Goal: Task Accomplishment & Management: Manage account settings

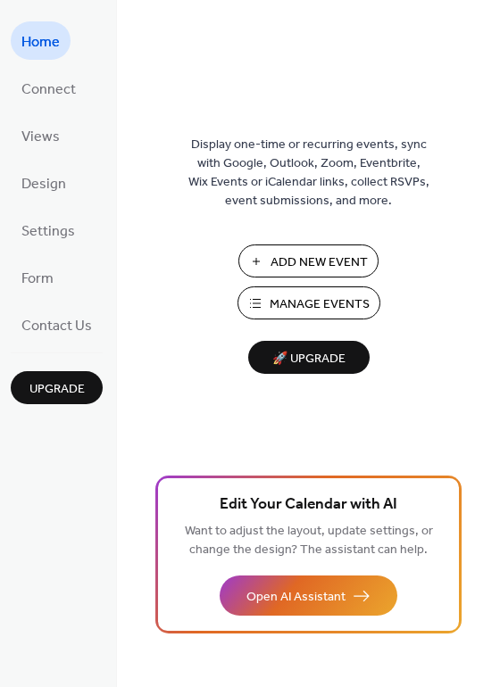
click at [261, 300] on button "Manage Events" at bounding box center [308, 302] width 143 height 33
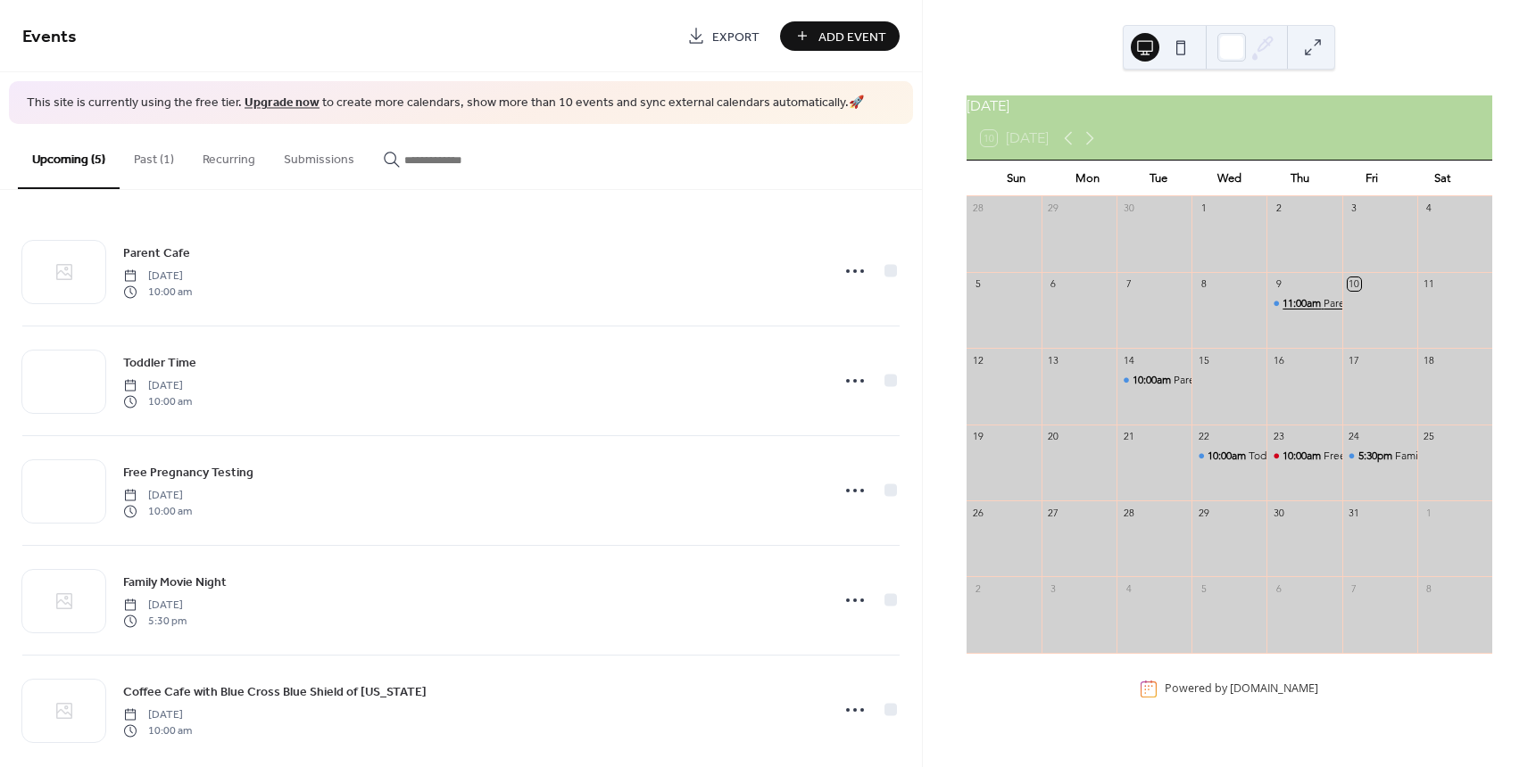
click at [1290, 306] on span "11:00am" at bounding box center [1302, 303] width 41 height 15
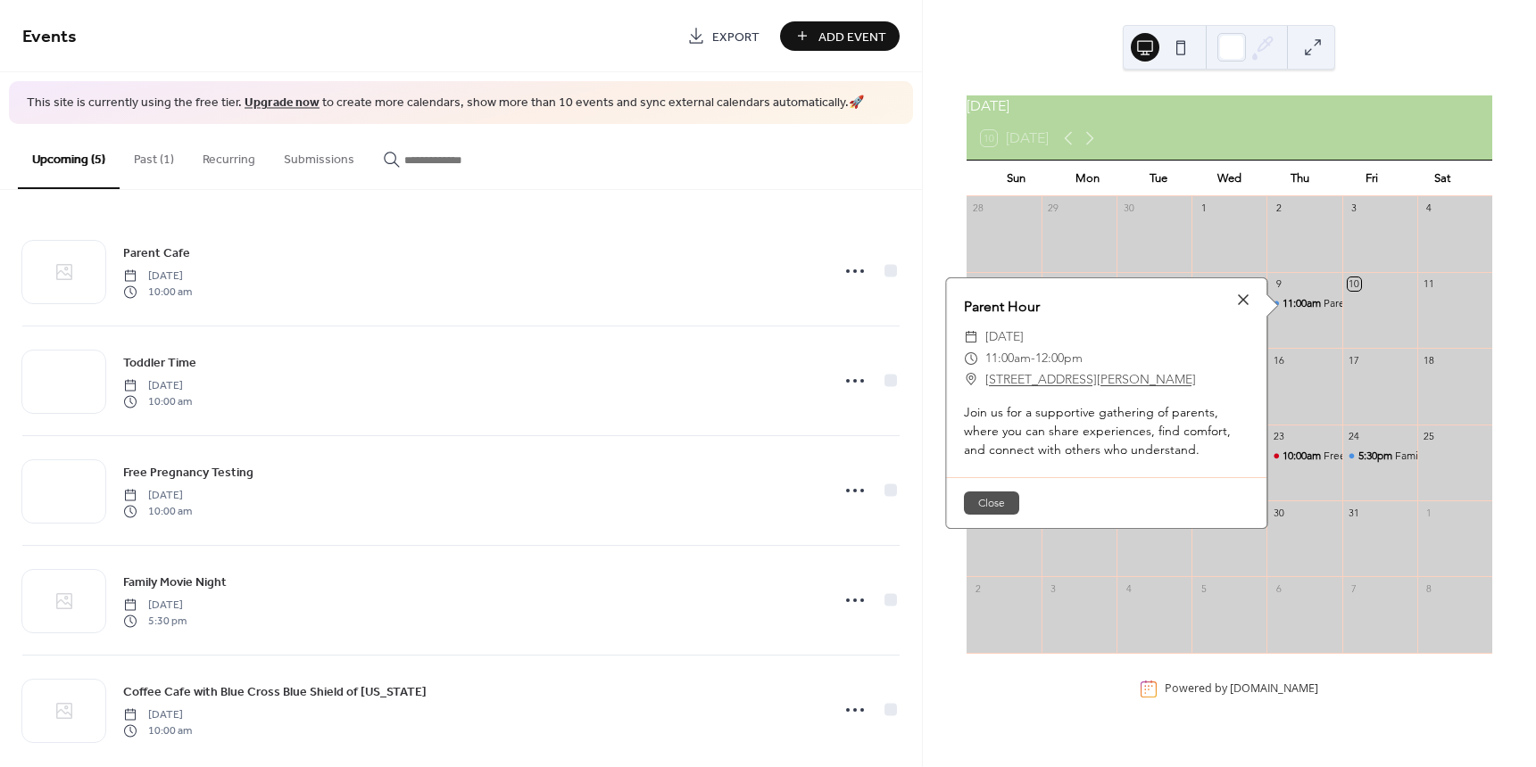
click at [991, 500] on button "Close" at bounding box center [991, 503] width 55 height 23
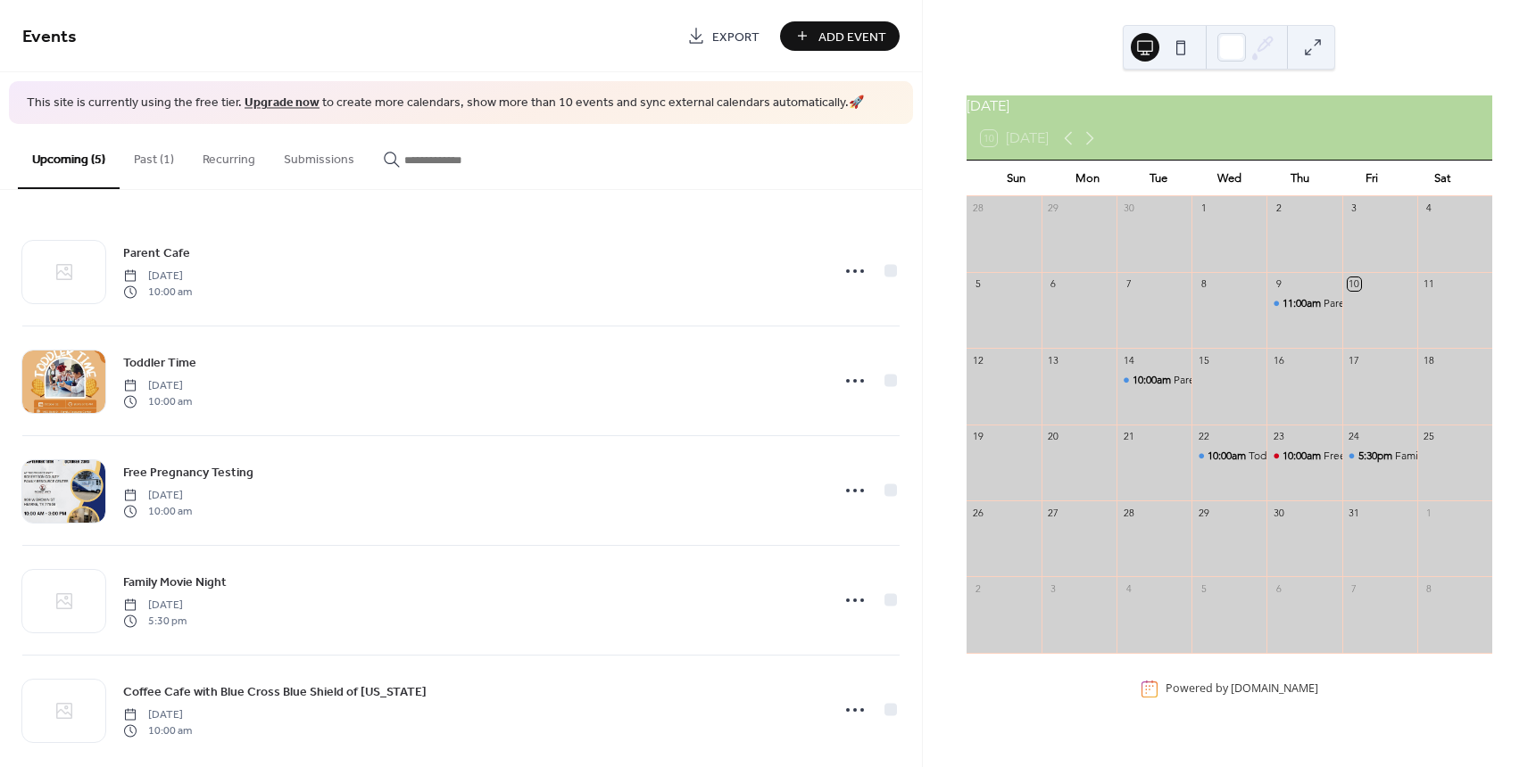
click at [144, 149] on button "Past (1)" at bounding box center [154, 155] width 69 height 63
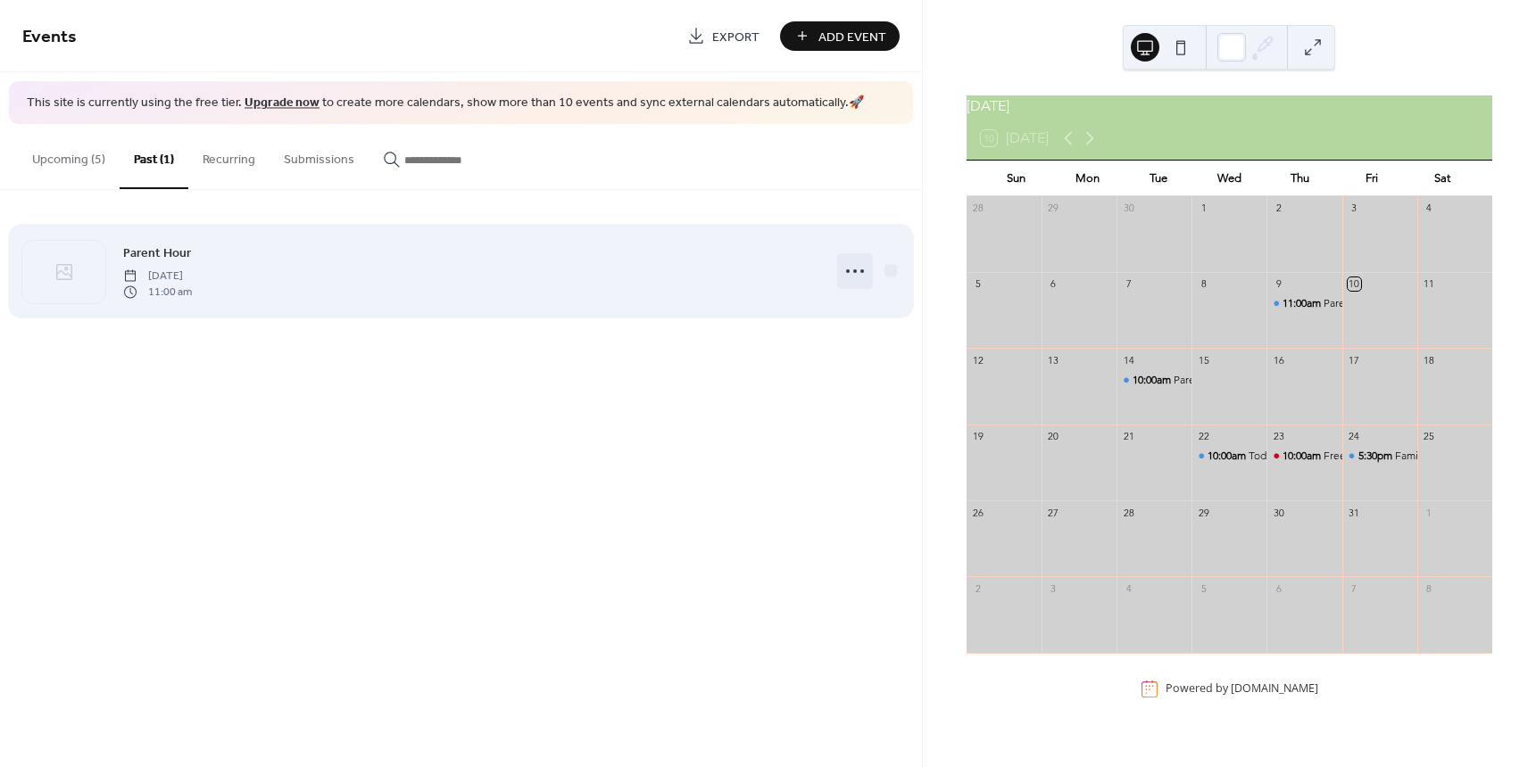
click at [850, 272] on icon at bounding box center [855, 271] width 29 height 29
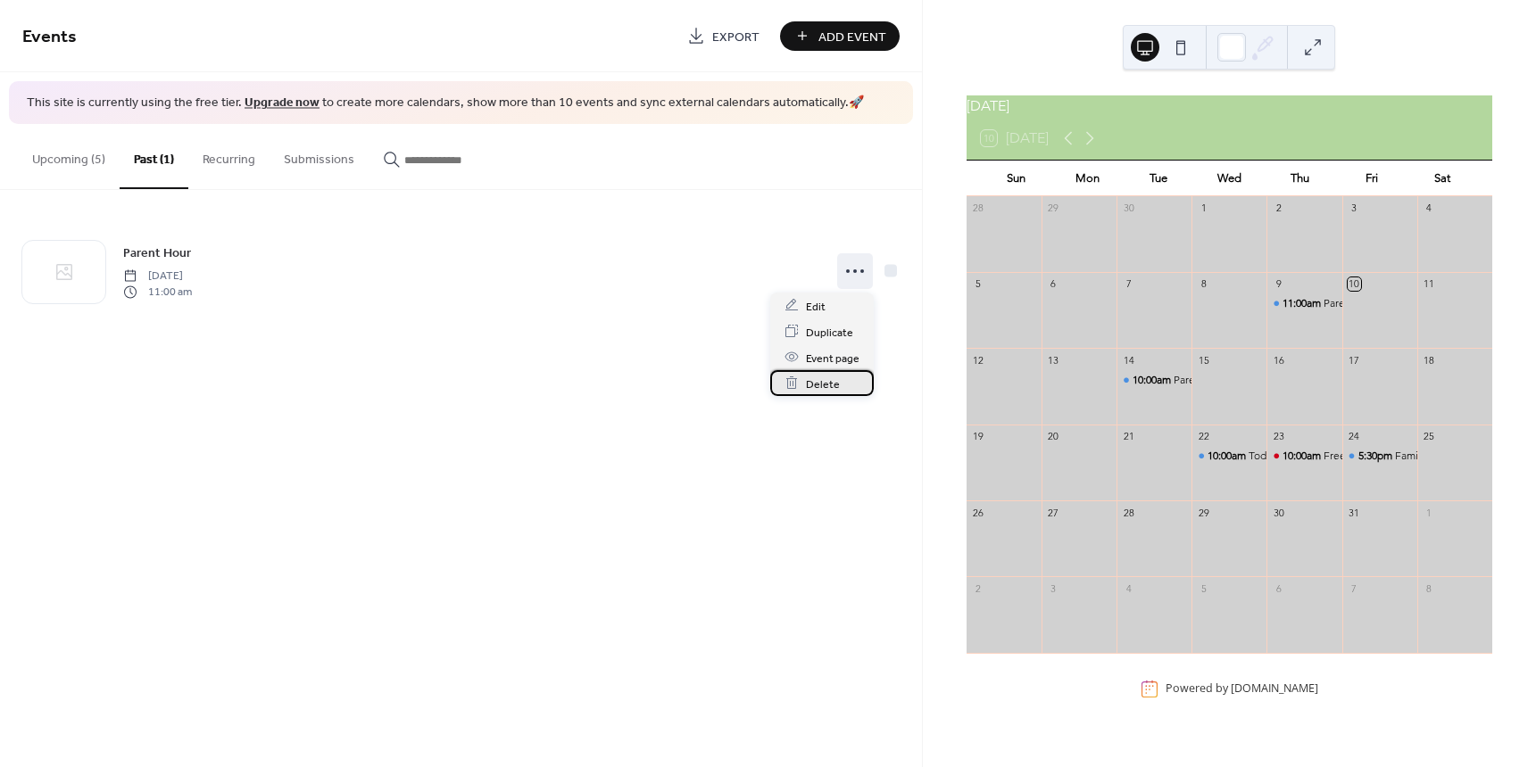
click at [830, 371] on div "Delete" at bounding box center [822, 383] width 104 height 26
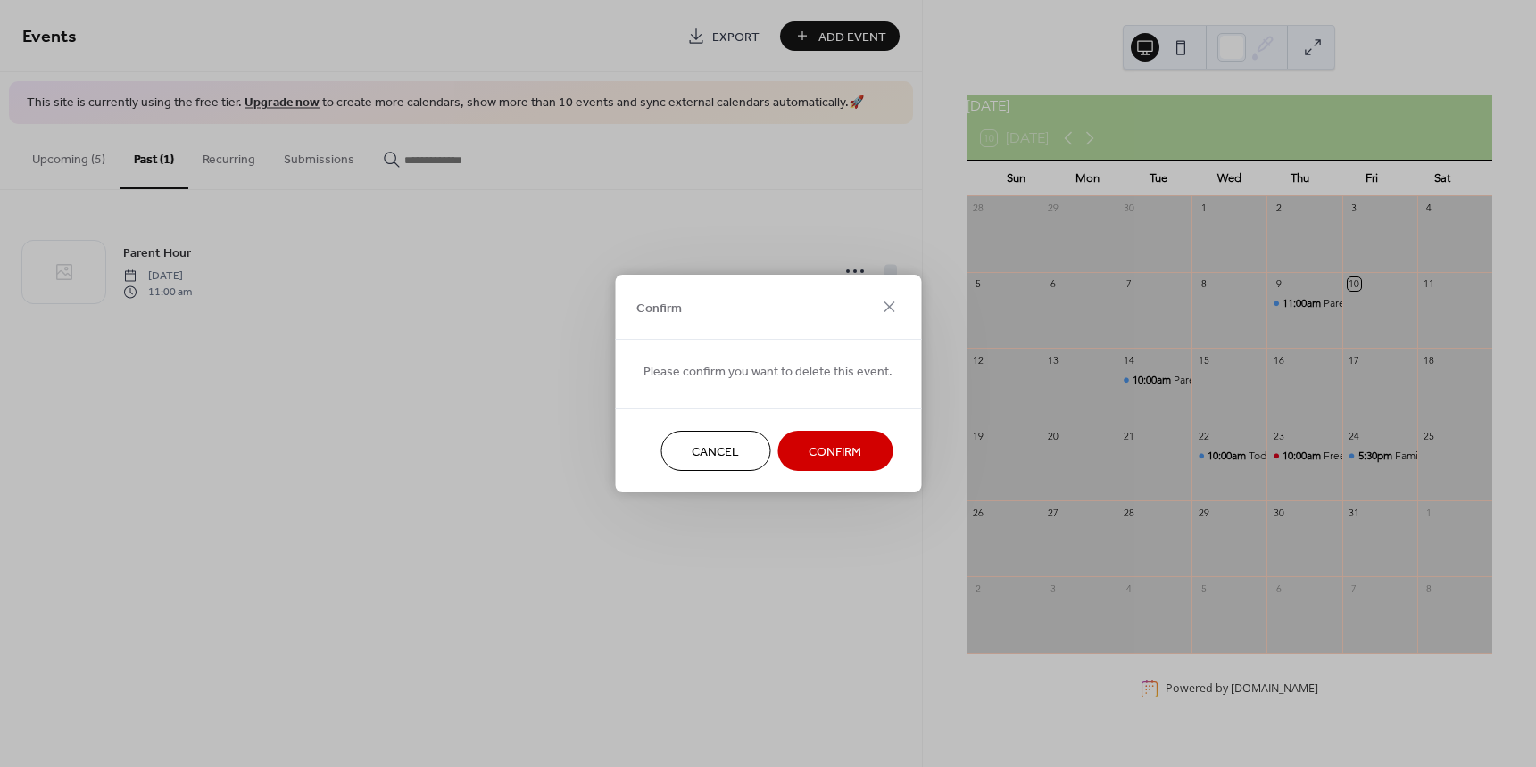
click at [815, 452] on span "Confirm" at bounding box center [834, 452] width 53 height 19
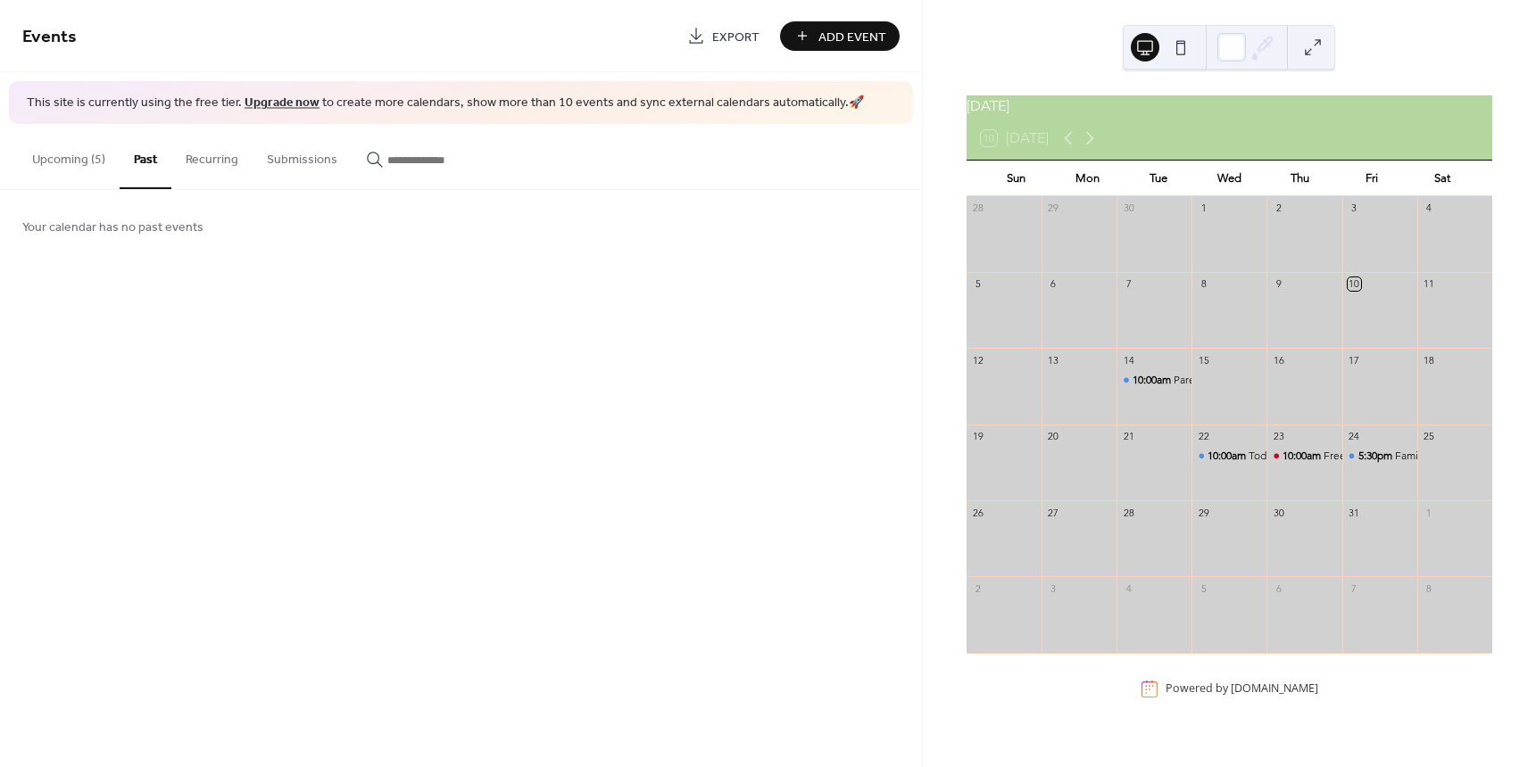
click at [67, 158] on button "Upcoming (5)" at bounding box center [69, 155] width 102 height 63
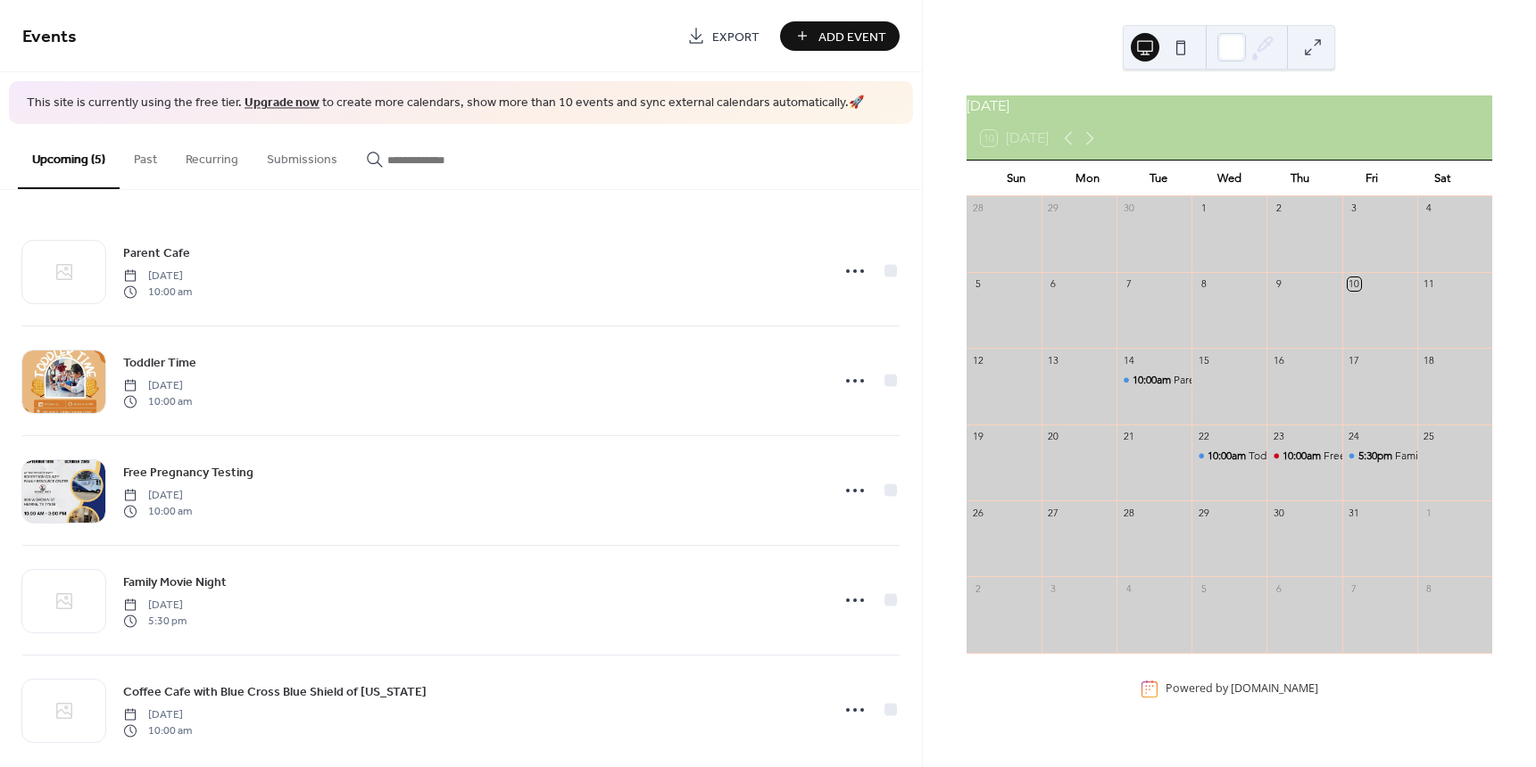
click at [827, 37] on span "Add Event" at bounding box center [852, 37] width 68 height 19
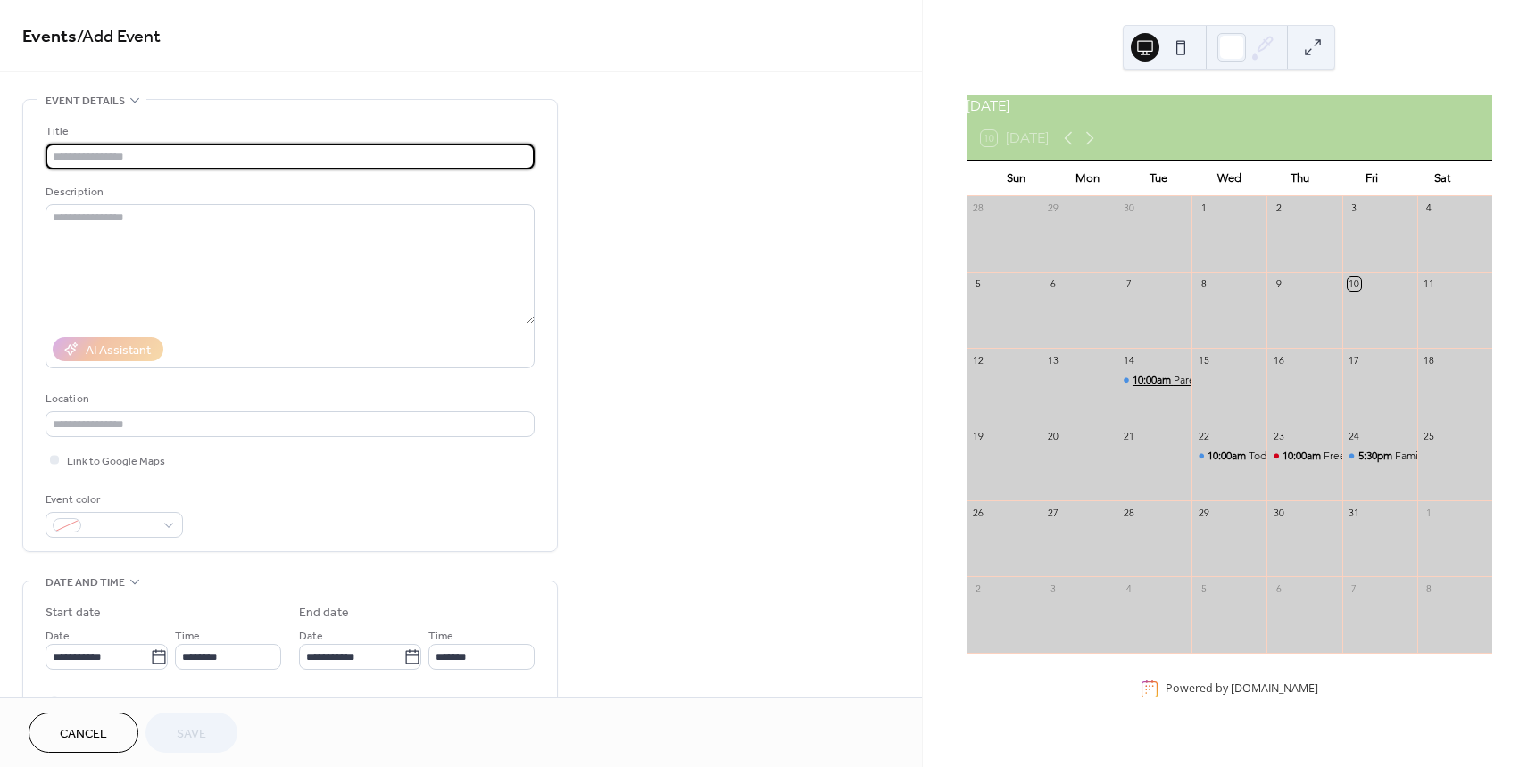
click at [1173, 388] on span "10:00am" at bounding box center [1152, 380] width 41 height 15
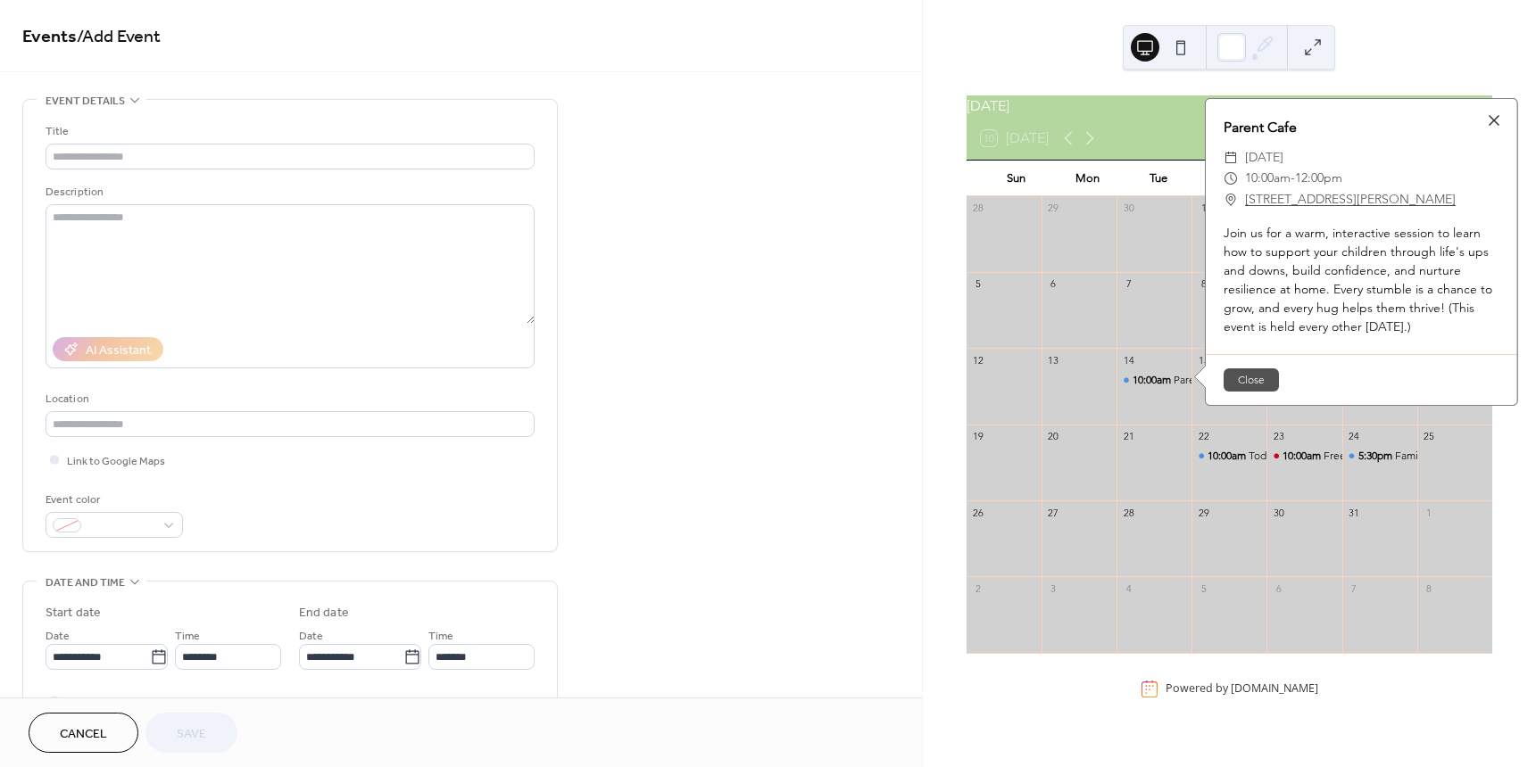
click at [91, 725] on span "Cancel" at bounding box center [83, 734] width 47 height 19
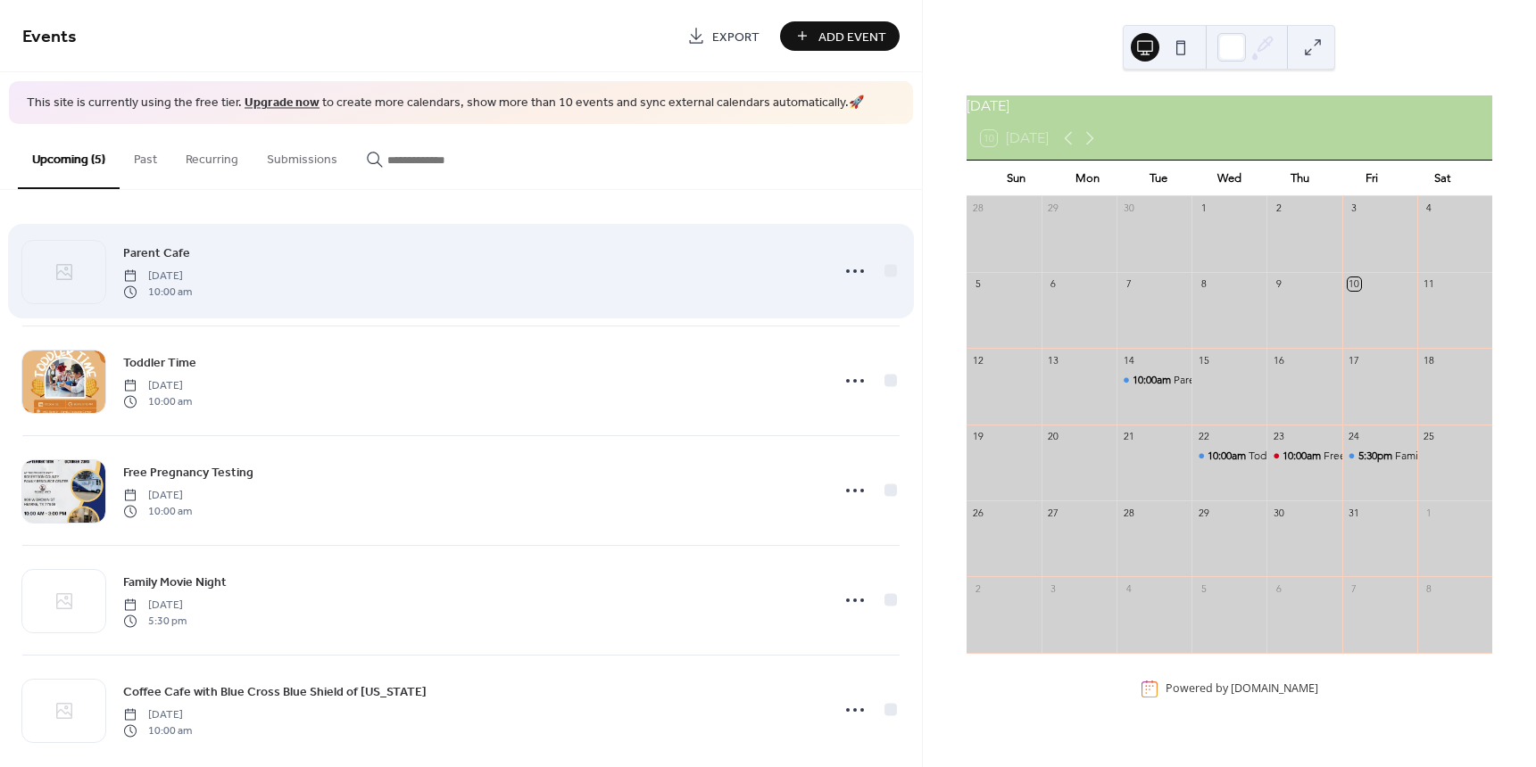
click at [170, 256] on span "Parent Cafe" at bounding box center [156, 253] width 67 height 19
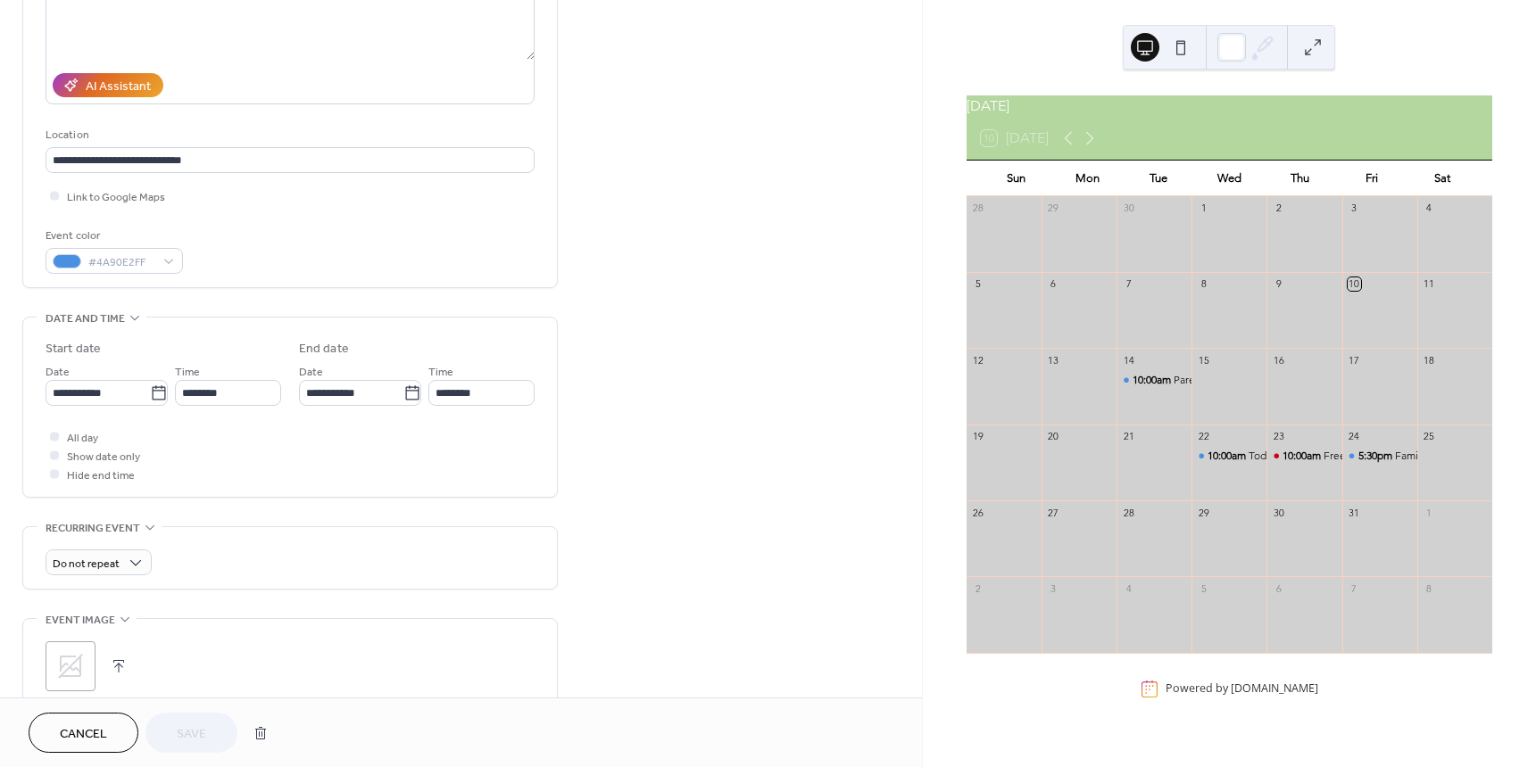
scroll to position [268, 0]
click at [90, 663] on div ";" at bounding box center [71, 663] width 50 height 50
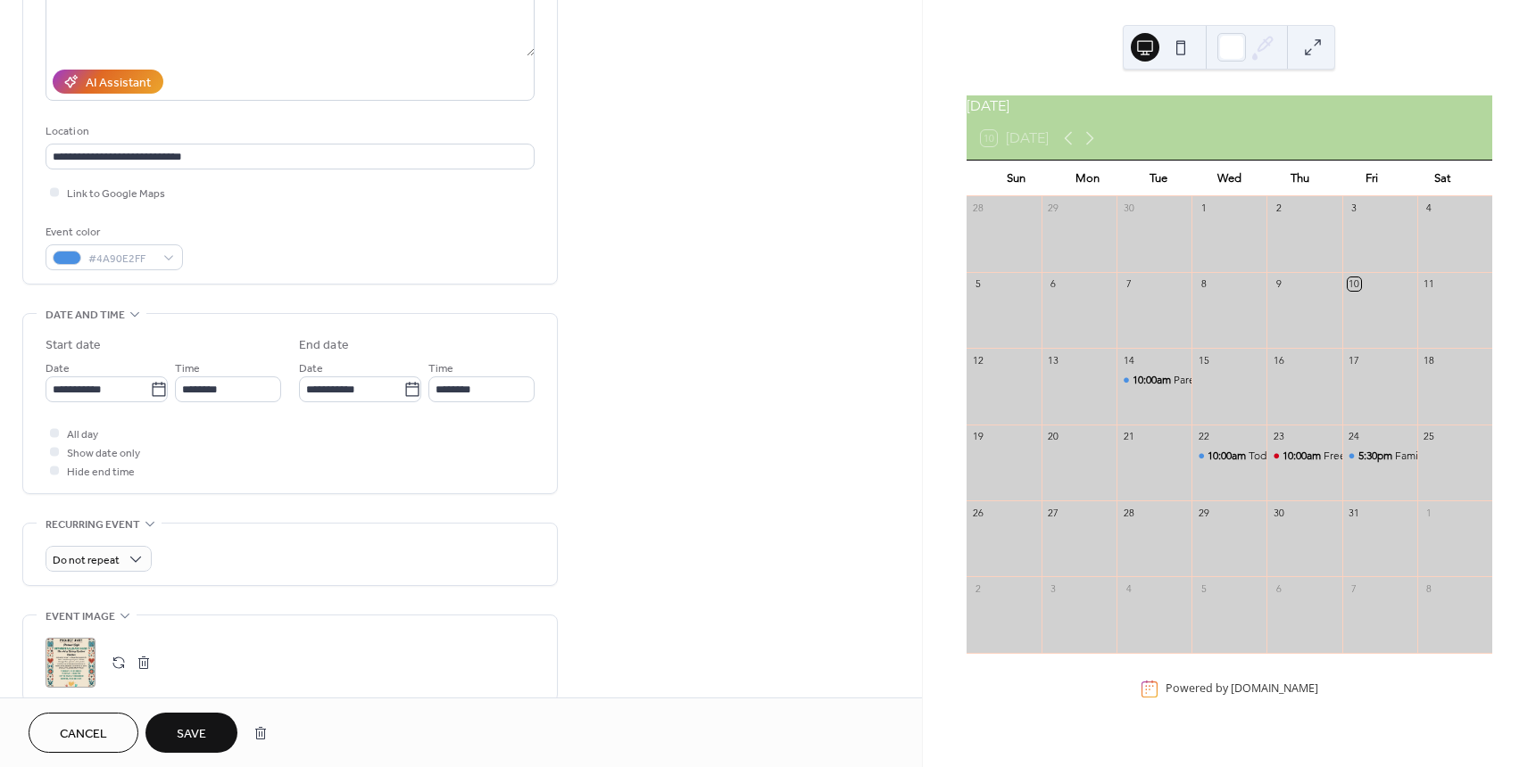
click at [203, 733] on span "Save" at bounding box center [191, 734] width 29 height 19
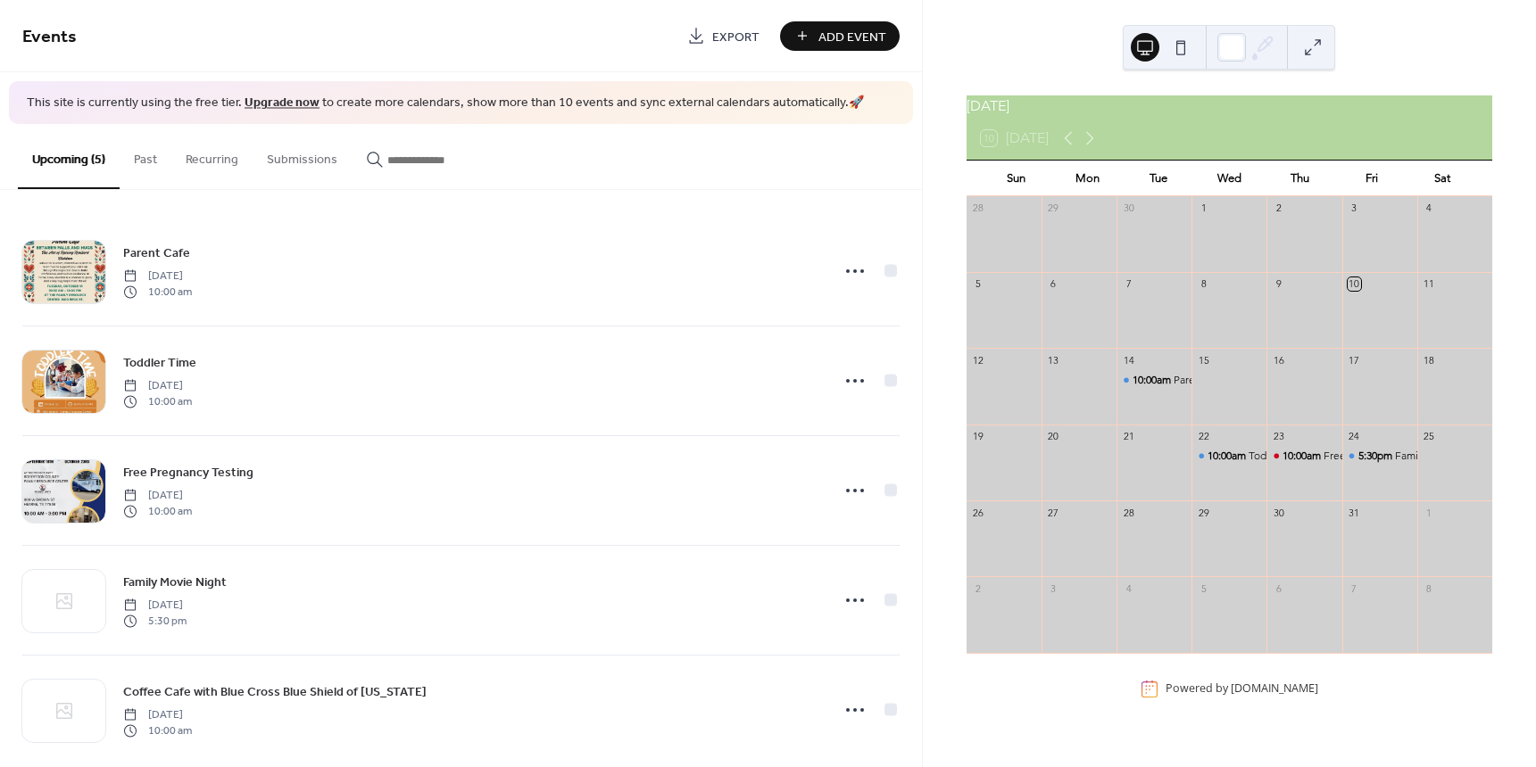
click at [1167, 490] on div at bounding box center [1153, 472] width 75 height 46
click at [833, 34] on span "Add Event" at bounding box center [852, 37] width 68 height 19
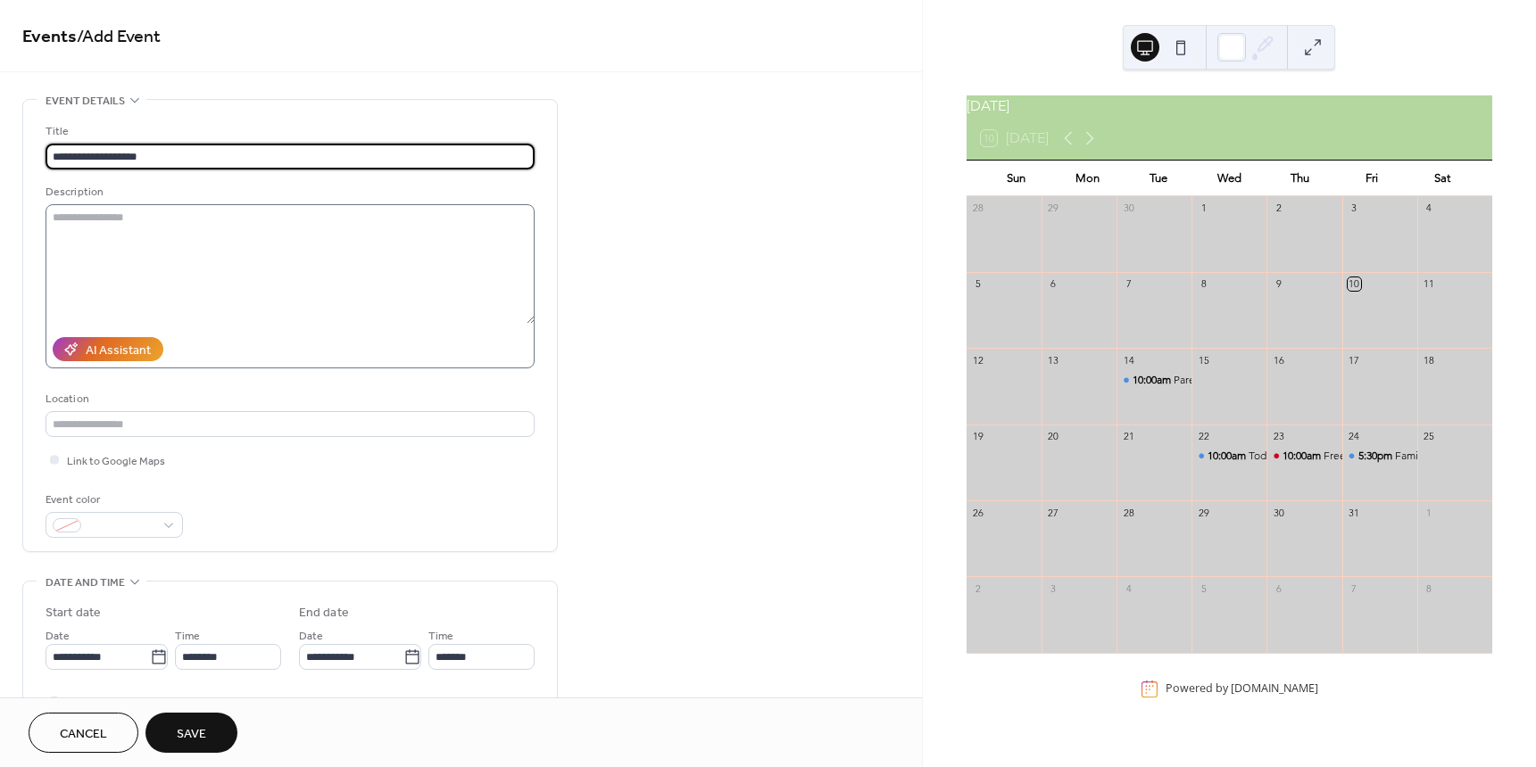
type input "**********"
click at [268, 228] on textarea at bounding box center [290, 264] width 489 height 120
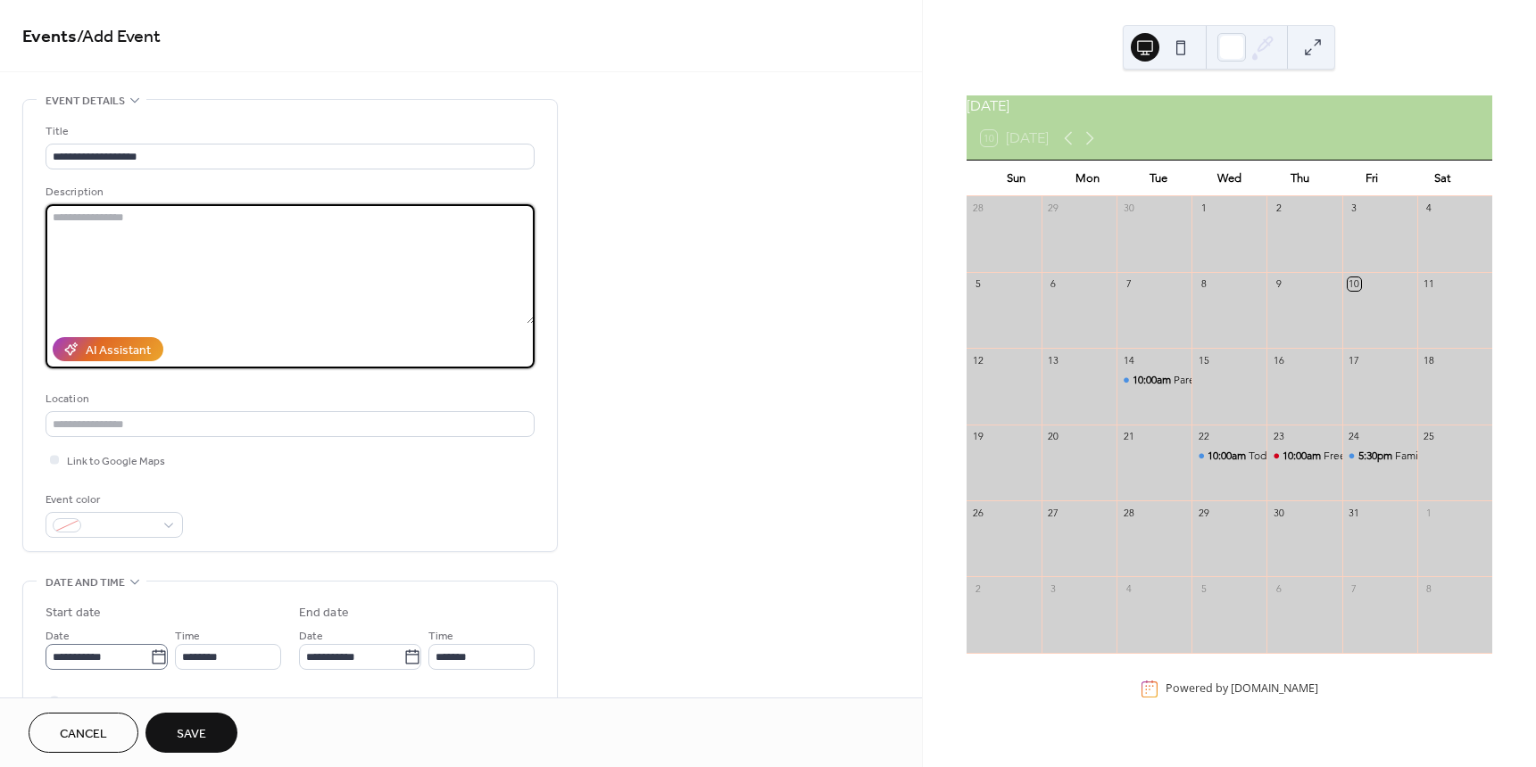
click at [153, 650] on icon at bounding box center [159, 658] width 18 height 18
click at [150, 650] on input "**********" at bounding box center [98, 657] width 104 height 26
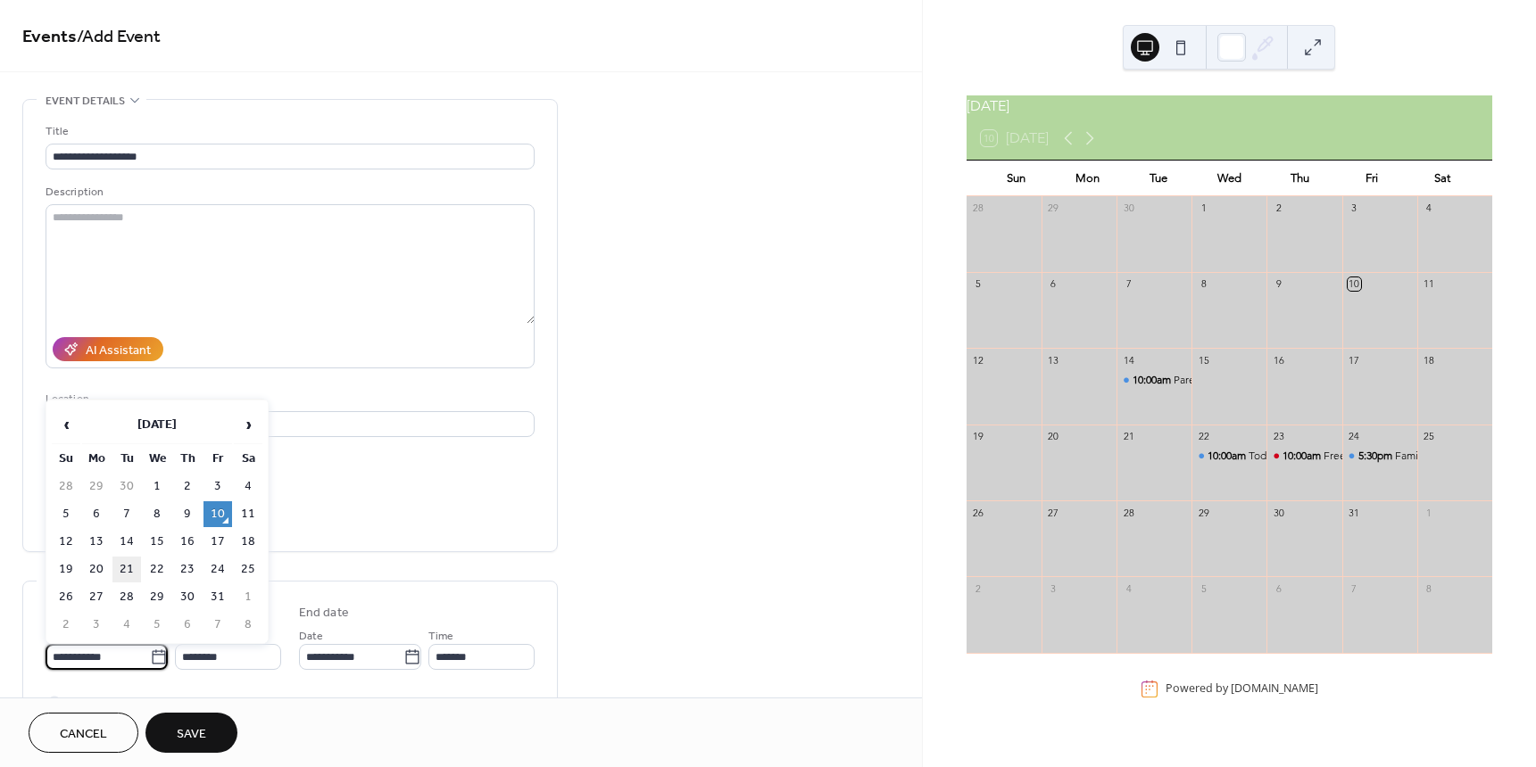
click at [132, 571] on td "21" at bounding box center [126, 570] width 29 height 26
type input "**********"
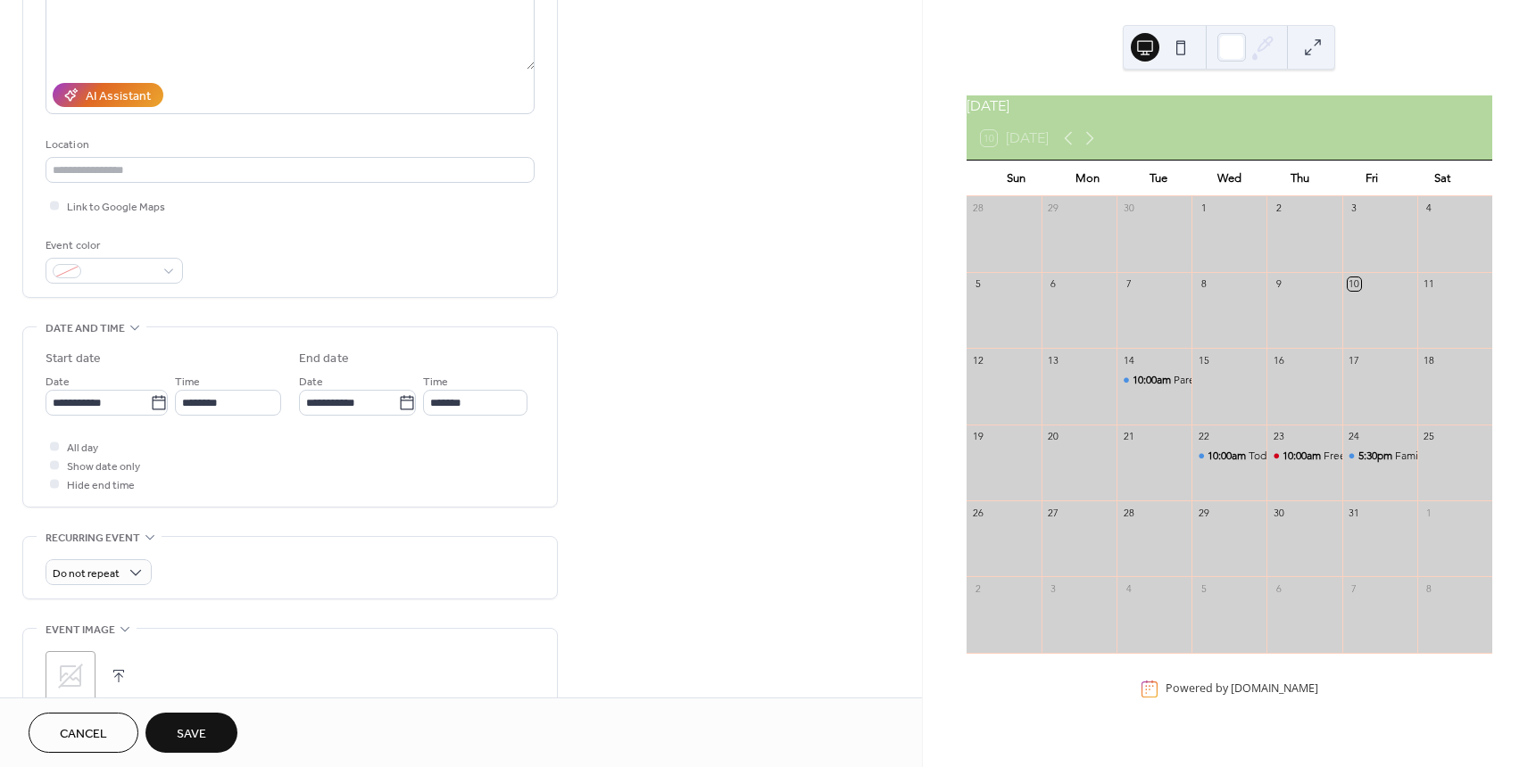
scroll to position [268, 0]
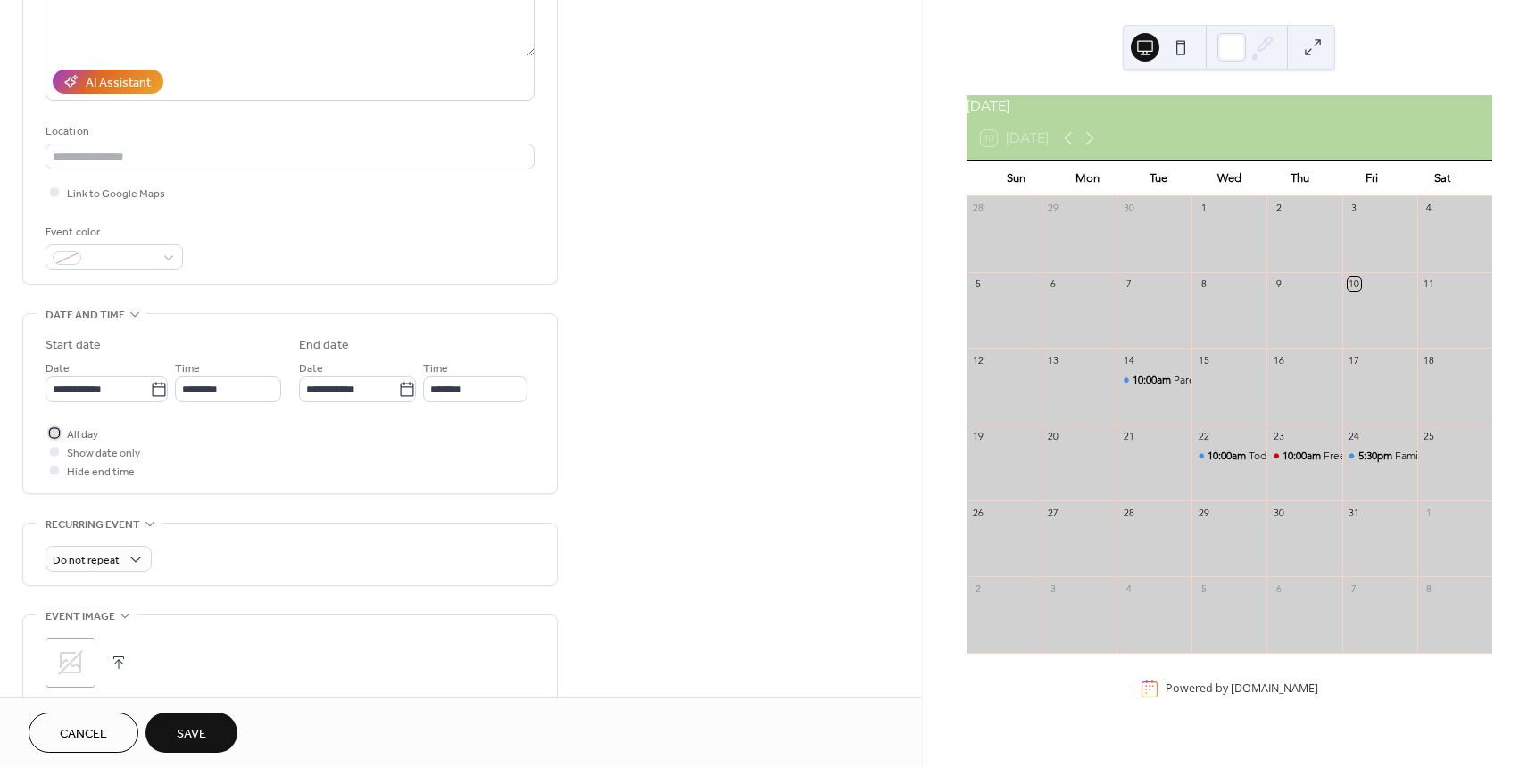
click at [85, 436] on span "All day" at bounding box center [82, 435] width 31 height 19
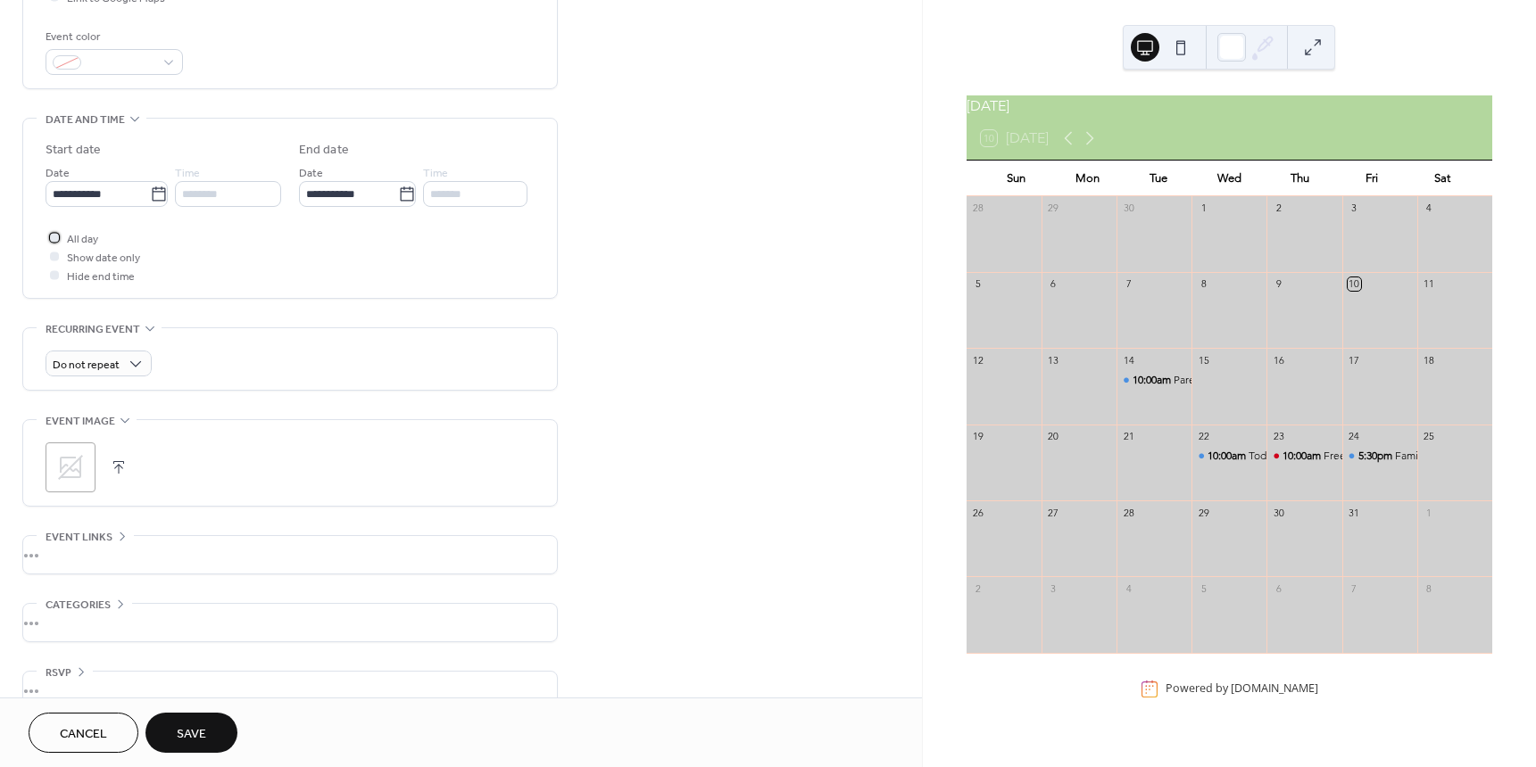
scroll to position [493, 0]
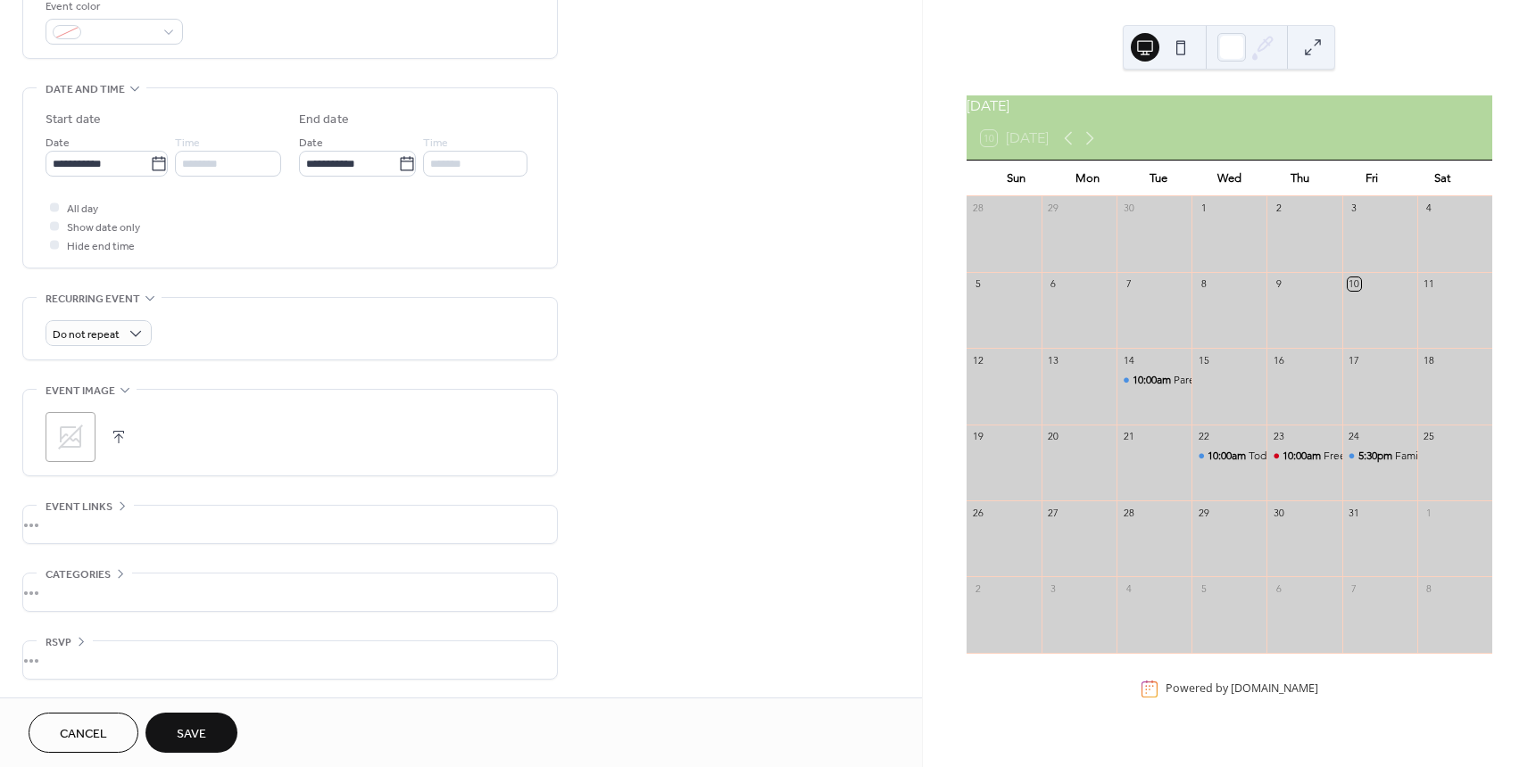
click at [195, 732] on span "Save" at bounding box center [191, 734] width 29 height 19
